Goal: Information Seeking & Learning: Find specific fact

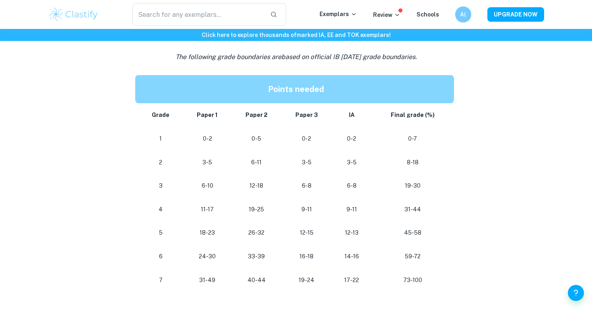
scroll to position [428, 0]
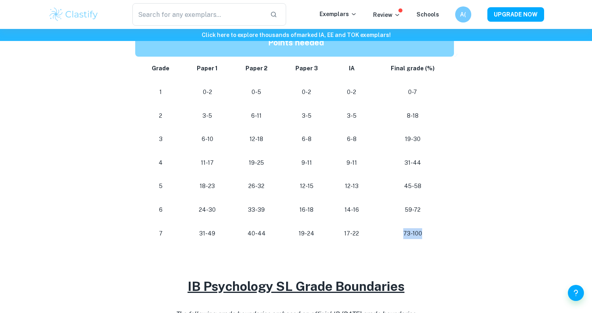
drag, startPoint x: 438, startPoint y: 231, endPoint x: 364, endPoint y: 231, distance: 74.0
click at [365, 231] on tr "[PHONE_NUMBER] [PHONE_NUMBER] 73-100" at bounding box center [296, 234] width 322 height 24
click at [364, 231] on p "17-22" at bounding box center [351, 234] width 27 height 11
drag, startPoint x: 400, startPoint y: 212, endPoint x: 417, endPoint y: 210, distance: 17.0
click at [417, 209] on p "59-72" at bounding box center [413, 210] width 70 height 11
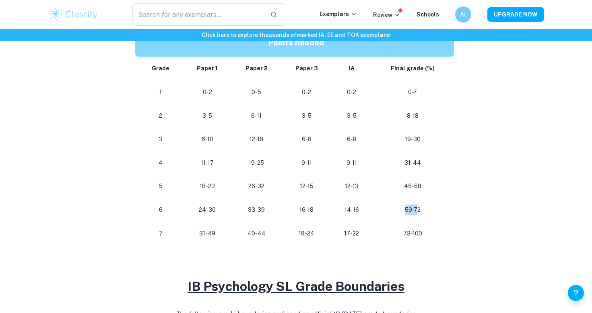
click at [417, 210] on p "59-72" at bounding box center [413, 210] width 70 height 11
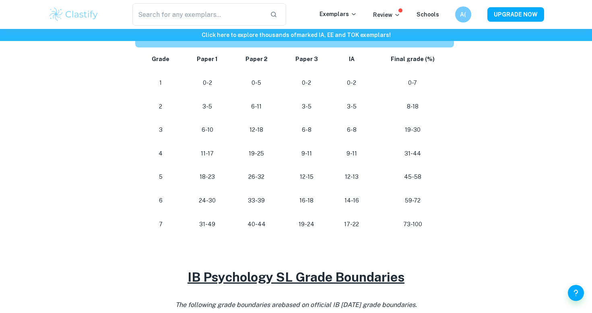
scroll to position [436, 0]
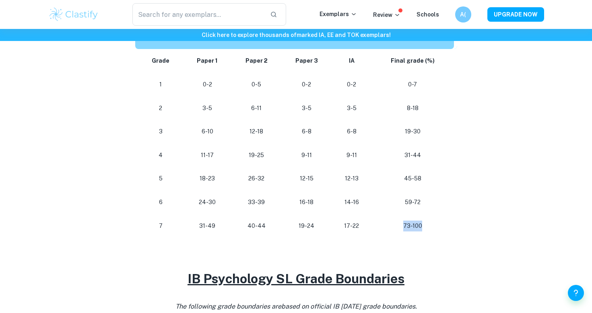
drag, startPoint x: 422, startPoint y: 223, endPoint x: 369, endPoint y: 227, distance: 53.2
click at [369, 227] on tr "[PHONE_NUMBER] [PHONE_NUMBER] 73-100" at bounding box center [296, 226] width 322 height 24
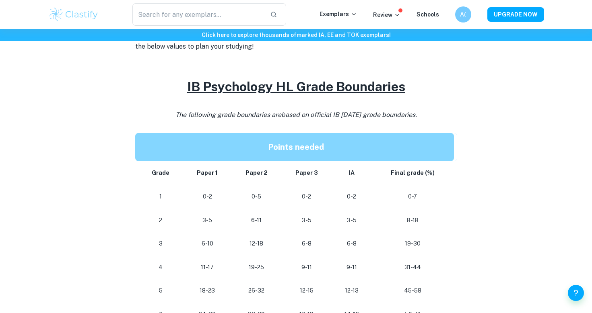
scroll to position [292, 0]
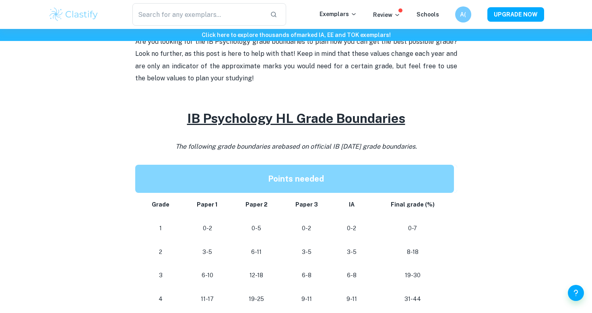
click at [369, 227] on td "0-2" at bounding box center [351, 229] width 39 height 24
